Goal: Task Accomplishment & Management: Use online tool/utility

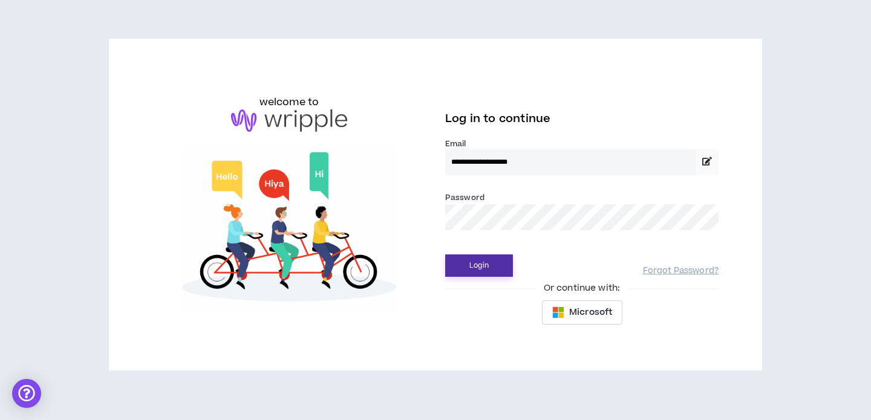
click at [481, 274] on button "Login" at bounding box center [479, 266] width 68 height 22
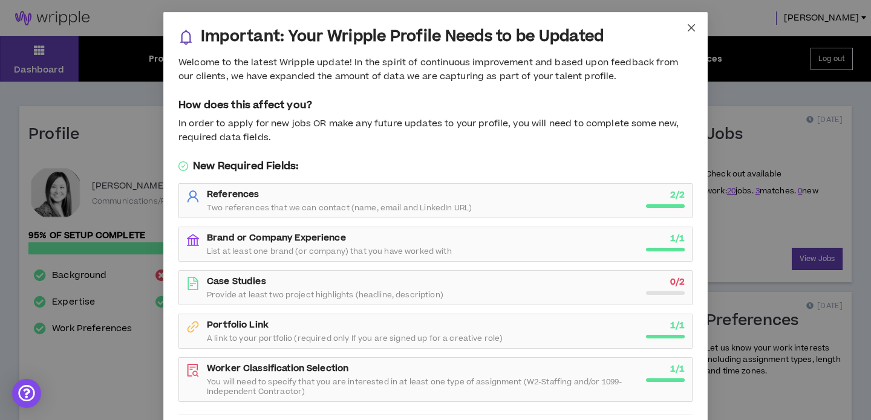
click at [692, 24] on icon "close" at bounding box center [691, 28] width 10 height 10
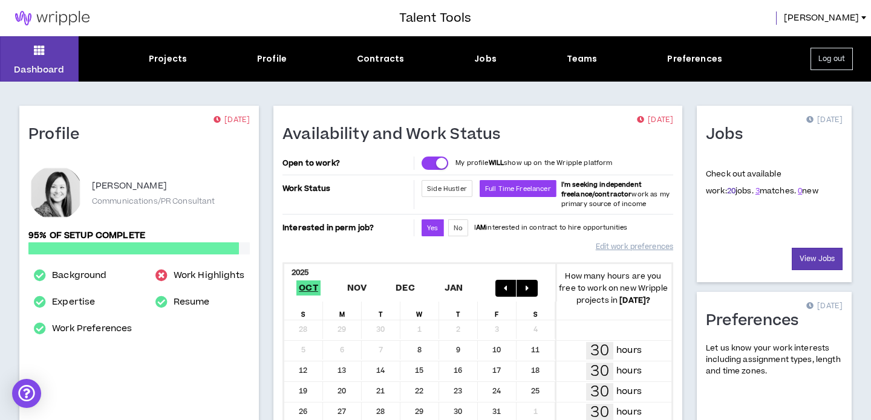
click at [727, 190] on link "20" at bounding box center [731, 191] width 8 height 11
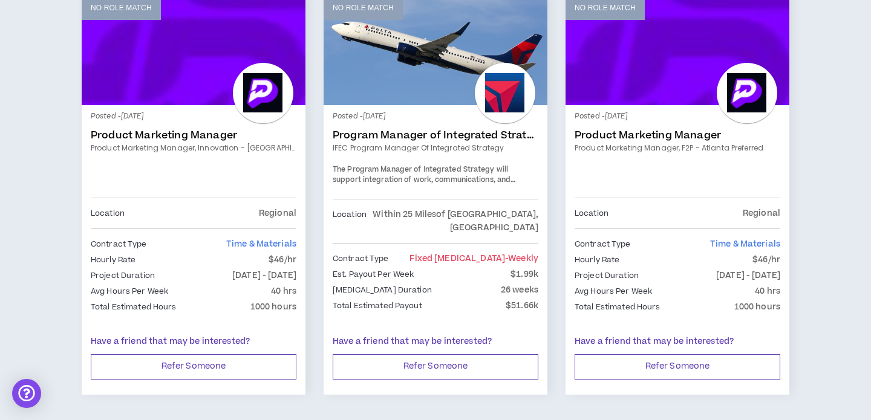
scroll to position [1166, 0]
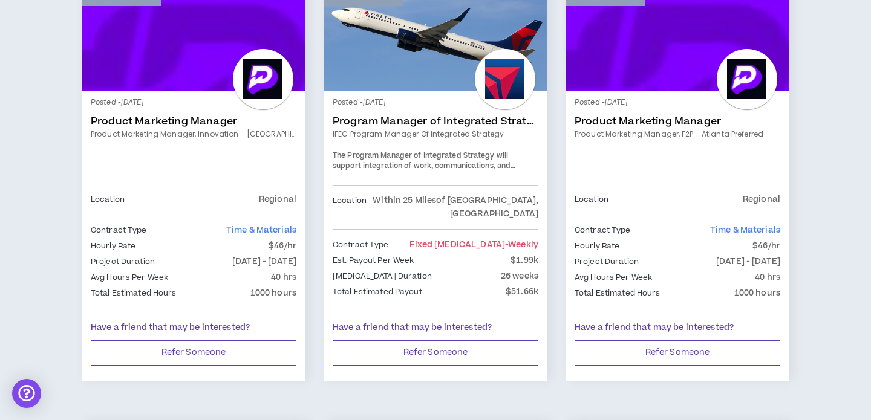
click at [511, 94] on div at bounding box center [505, 79] width 60 height 60
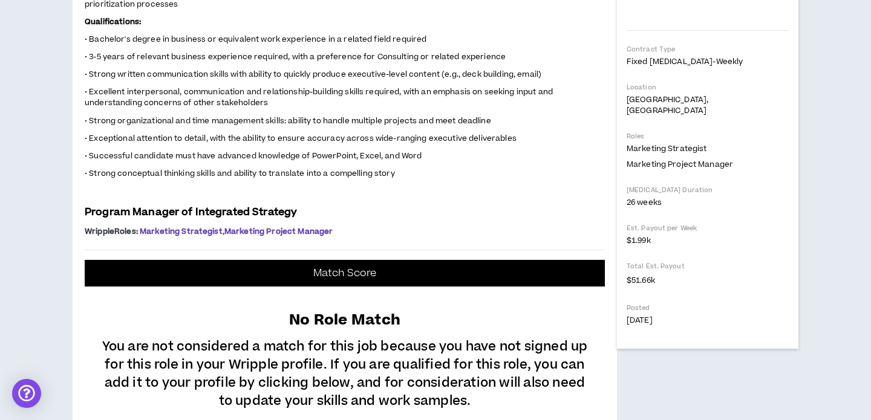
scroll to position [346, 0]
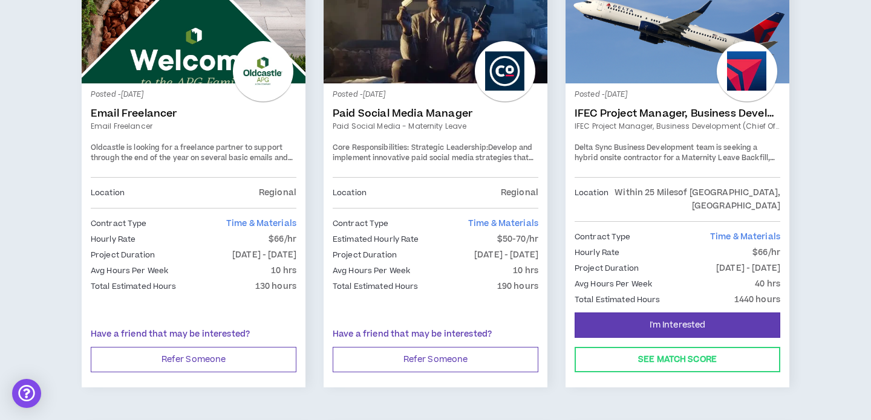
scroll to position [1615, 0]
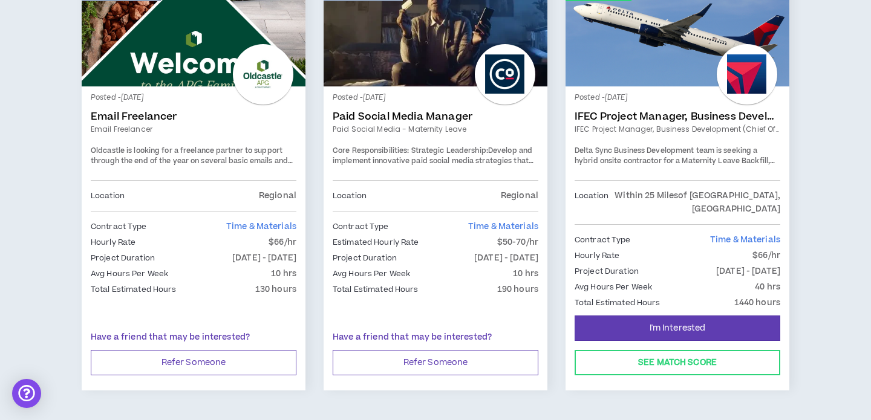
click at [221, 88] on div "Posted - [DATE] Email Freelancer Email Freelancer [GEOGRAPHIC_DATA] is looking …" at bounding box center [194, 200] width 224 height 229
click at [263, 62] on div at bounding box center [263, 74] width 60 height 60
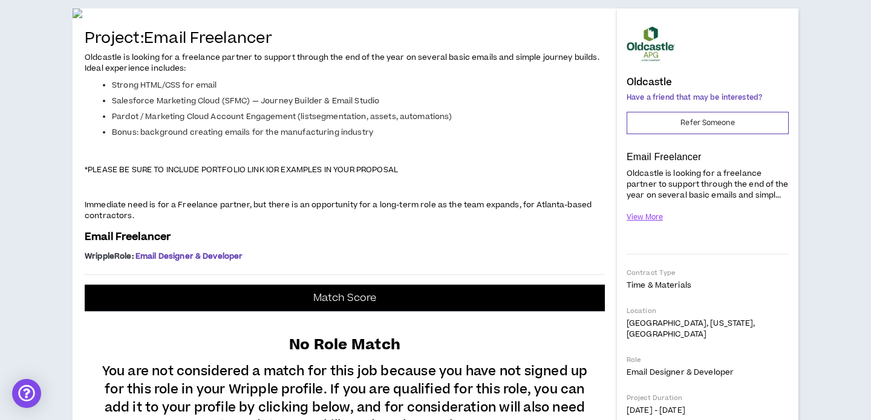
scroll to position [343, 0]
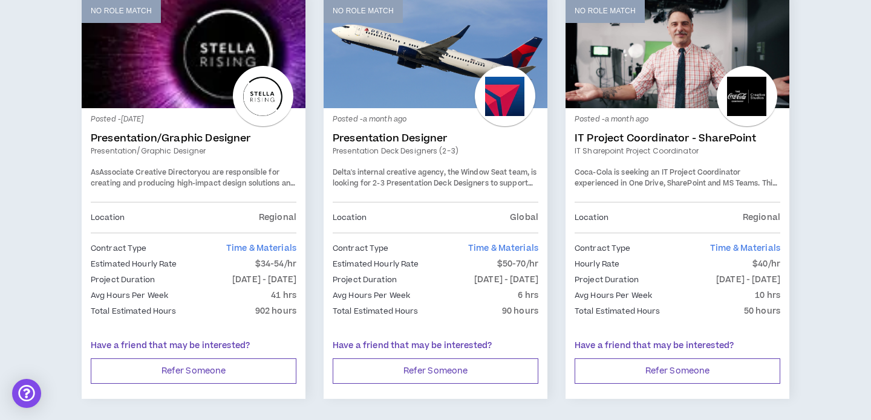
scroll to position [2112, 0]
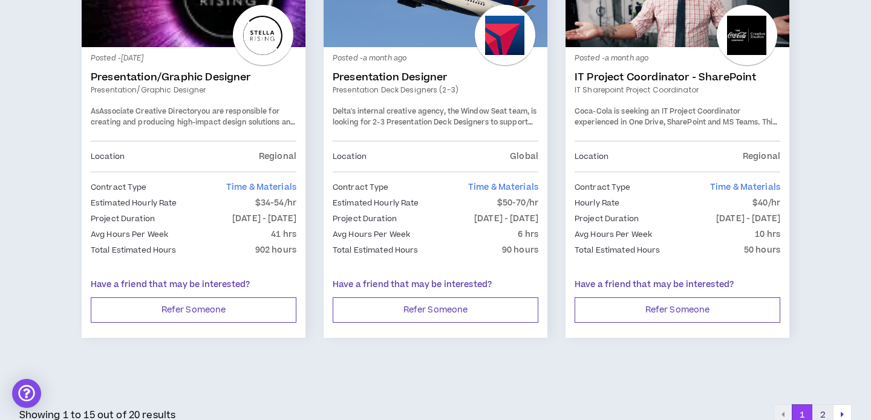
click at [824, 406] on button "2" at bounding box center [822, 415] width 21 height 22
